Goal: Task Accomplishment & Management: Manage account settings

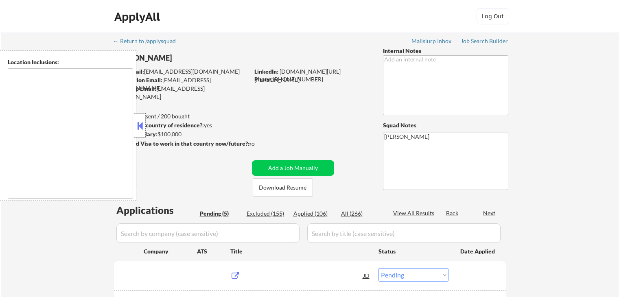
select select ""pending""
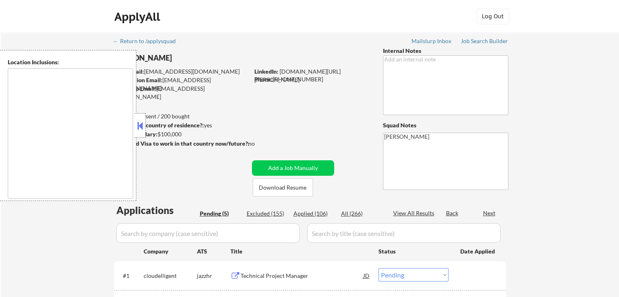
type textarea "remote"
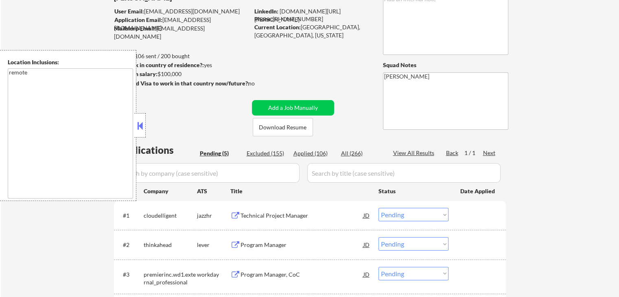
scroll to position [122, 0]
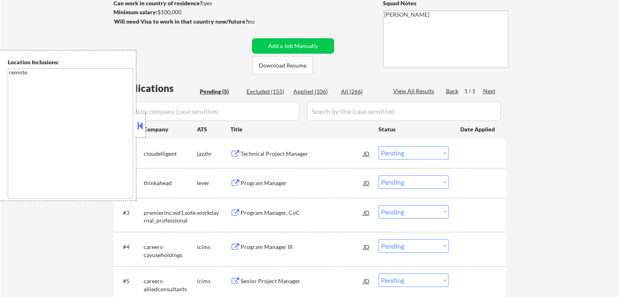
click at [261, 155] on div "Technical Project Manager" at bounding box center [302, 154] width 123 height 8
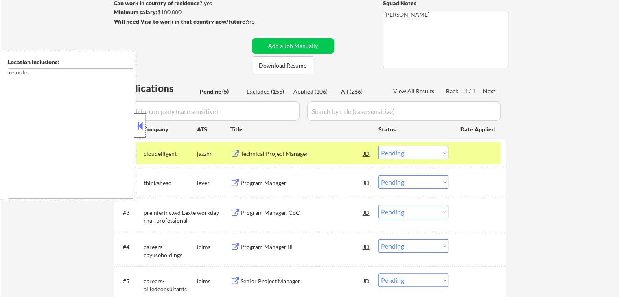
click at [256, 179] on div "Program Manager" at bounding box center [302, 183] width 123 height 8
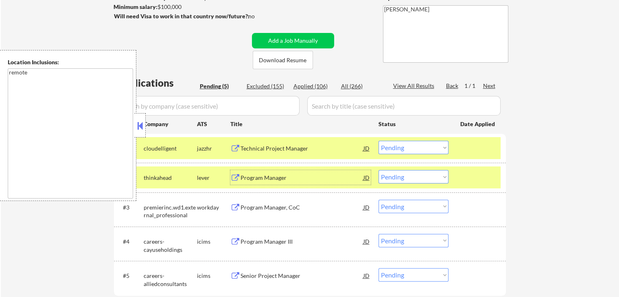
scroll to position [163, 0]
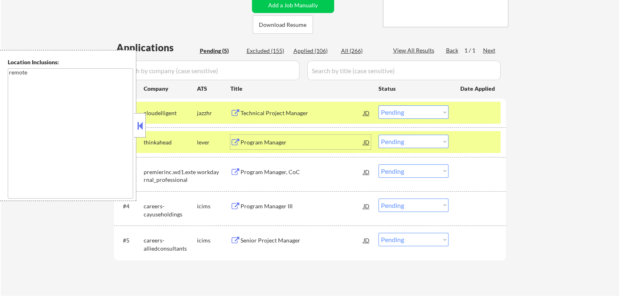
drag, startPoint x: 415, startPoint y: 110, endPoint x: 414, endPoint y: 114, distance: 4.1
click at [415, 110] on select "Choose an option... Pending Applied Excluded (Questions) Excluded (Expired) Exc…" at bounding box center [414, 111] width 70 height 13
click at [379, 105] on select "Choose an option... Pending Applied Excluded (Questions) Excluded (Expired) Exc…" at bounding box center [414, 111] width 70 height 13
click at [264, 141] on div "Program Manager" at bounding box center [302, 142] width 123 height 8
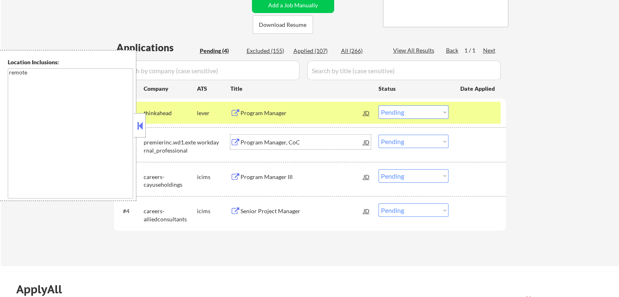
click at [260, 139] on div "Program Manager, CoC" at bounding box center [302, 142] width 123 height 8
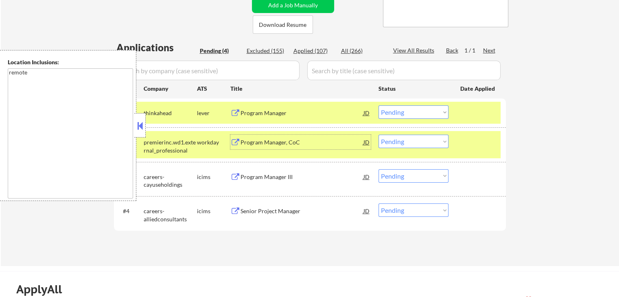
click at [401, 111] on select "Choose an option... Pending Applied Excluded (Questions) Excluded (Expired) Exc…" at bounding box center [414, 111] width 70 height 13
click at [379, 105] on select "Choose an option... Pending Applied Excluded (Questions) Excluded (Expired) Exc…" at bounding box center [414, 111] width 70 height 13
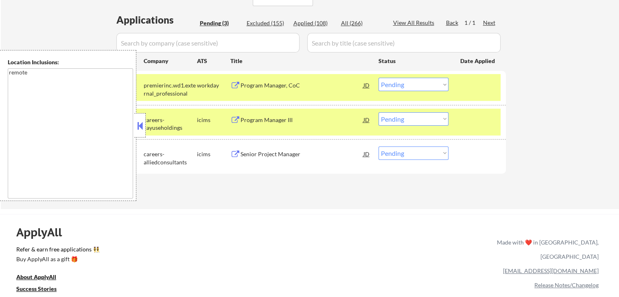
scroll to position [204, 0]
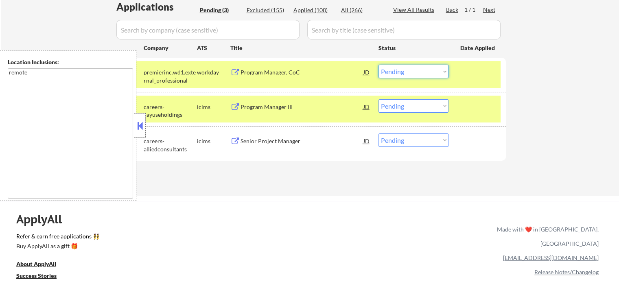
click at [402, 69] on select "Choose an option... Pending Applied Excluded (Questions) Excluded (Expired) Exc…" at bounding box center [414, 71] width 70 height 13
click at [379, 65] on select "Choose an option... Pending Applied Excluded (Questions) Excluded (Expired) Exc…" at bounding box center [414, 71] width 70 height 13
select select ""pending""
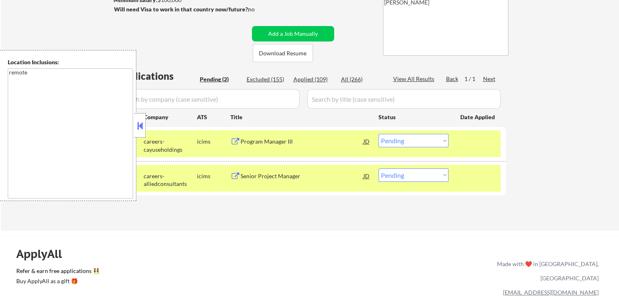
scroll to position [122, 0]
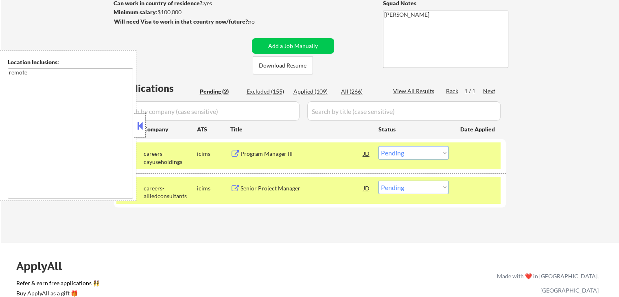
click at [347, 51] on div "← Return to /applysquad Mailslurp Inbox Job Search Builder [PERSON_NAME] User E…" at bounding box center [310, 73] width 406 height 326
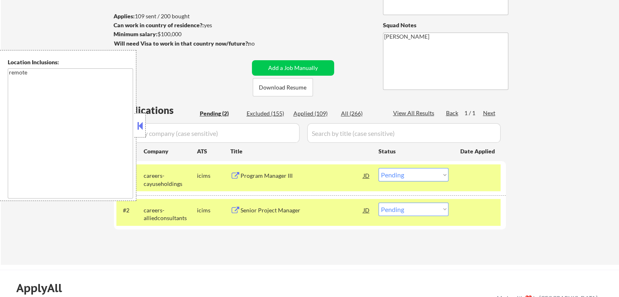
scroll to position [81, 0]
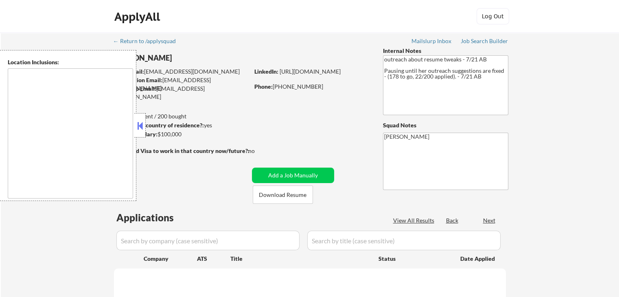
select select ""pending""
